Goal: Transaction & Acquisition: Purchase product/service

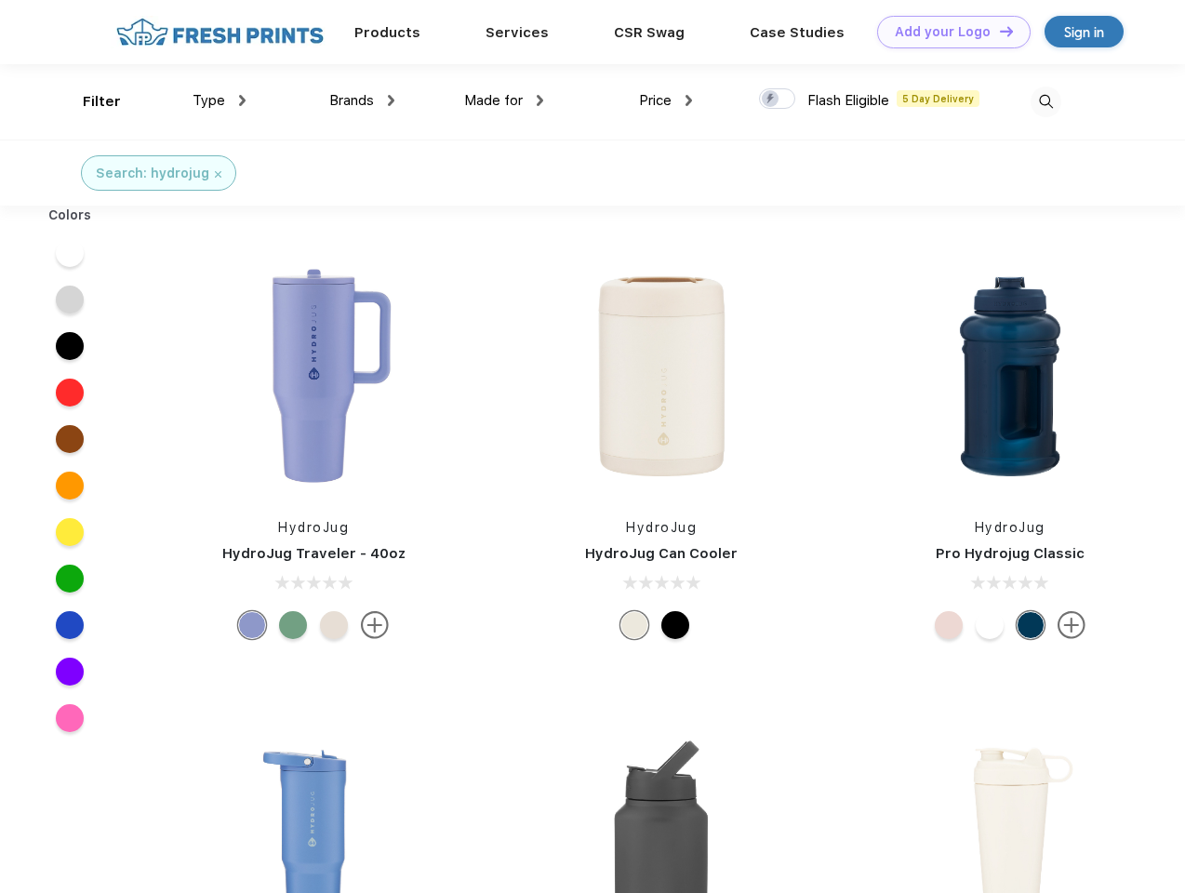
click at [947, 32] on link "Add your Logo Design Tool" at bounding box center [953, 32] width 153 height 33
click at [0, 0] on div "Design Tool" at bounding box center [0, 0] width 0 height 0
click at [998, 31] on link "Add your Logo Design Tool" at bounding box center [953, 32] width 153 height 33
click at [89, 101] on div "Filter" at bounding box center [102, 101] width 38 height 21
click at [219, 100] on span "Type" at bounding box center [208, 100] width 33 height 17
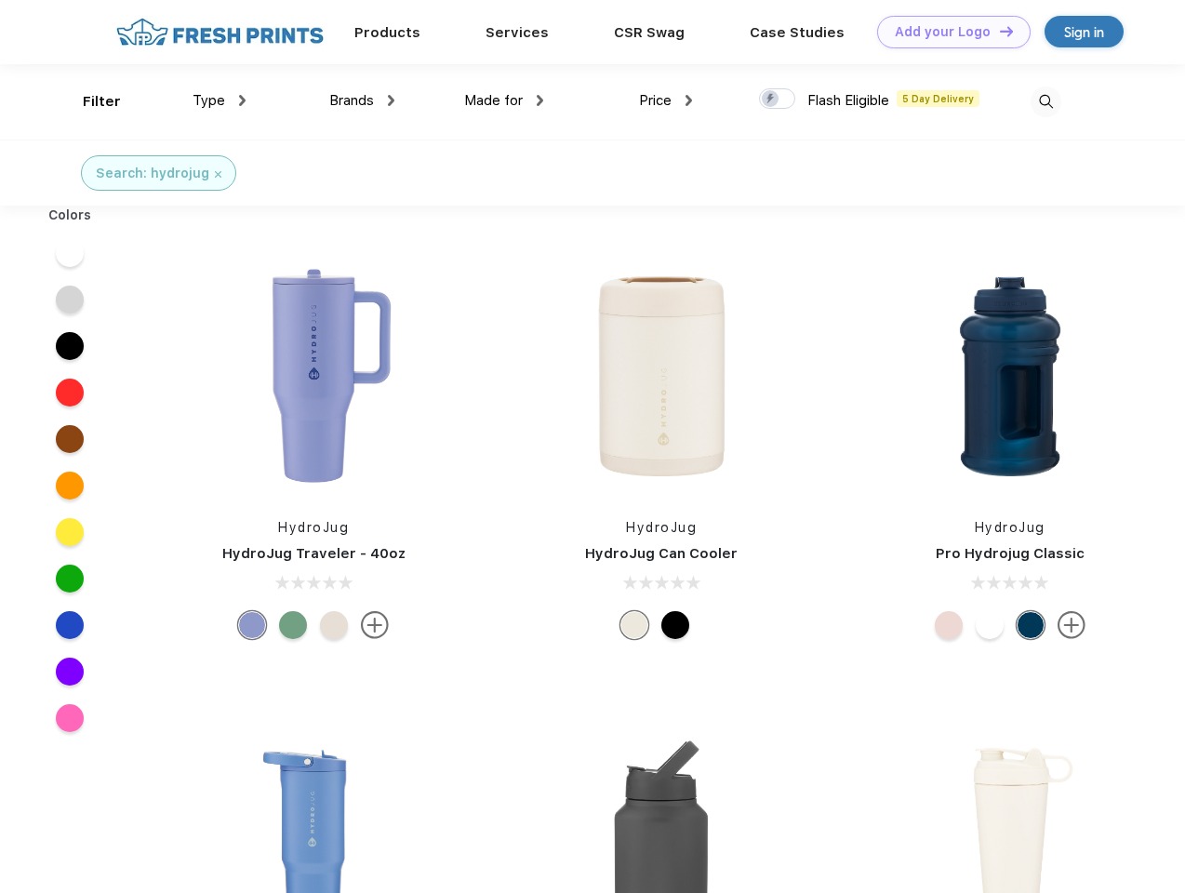
click at [362, 100] on span "Brands" at bounding box center [351, 100] width 45 height 17
click at [504, 100] on span "Made for" at bounding box center [493, 100] width 59 height 17
click at [666, 100] on span "Price" at bounding box center [655, 100] width 33 height 17
click at [777, 99] on div at bounding box center [777, 98] width 36 height 20
click at [771, 99] on input "checkbox" at bounding box center [765, 93] width 12 height 12
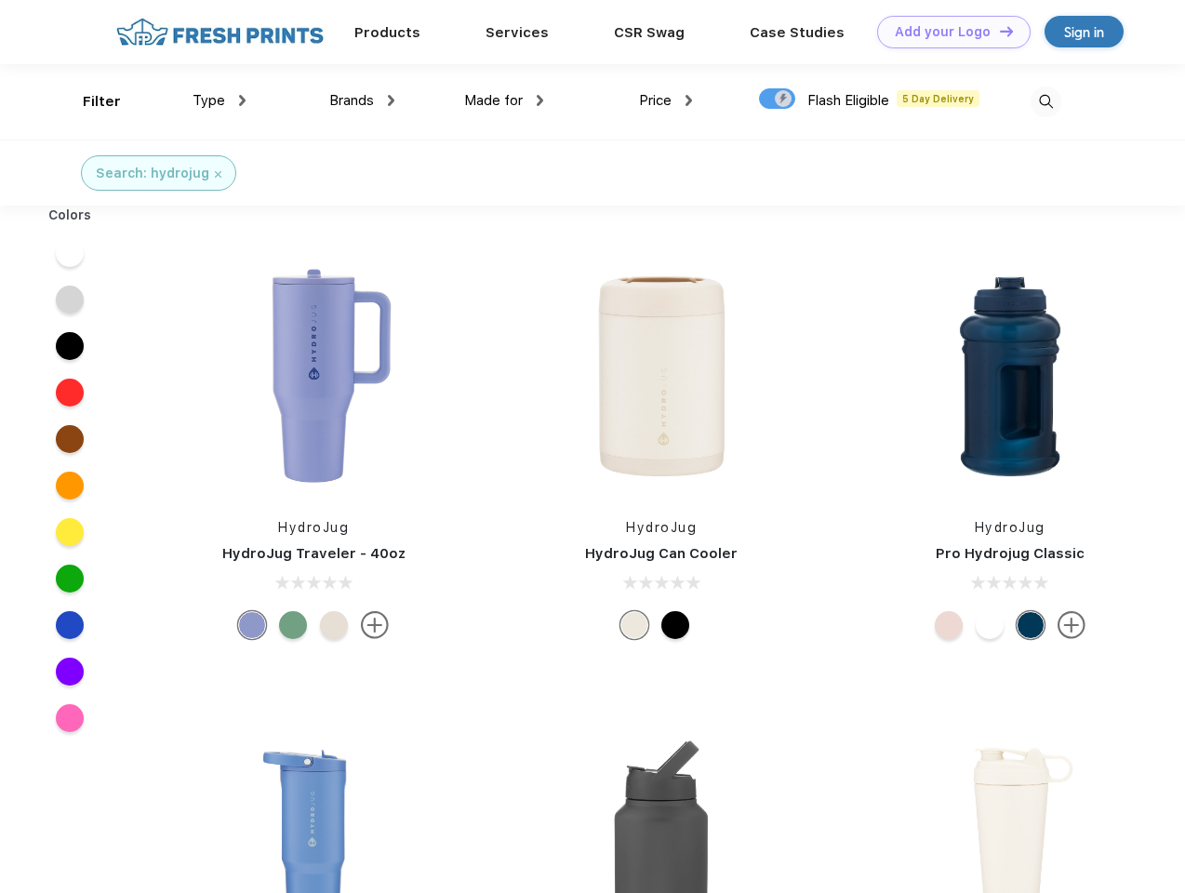
click at [1045, 101] on img at bounding box center [1045, 101] width 31 height 31
